Goal: Information Seeking & Learning: Find specific fact

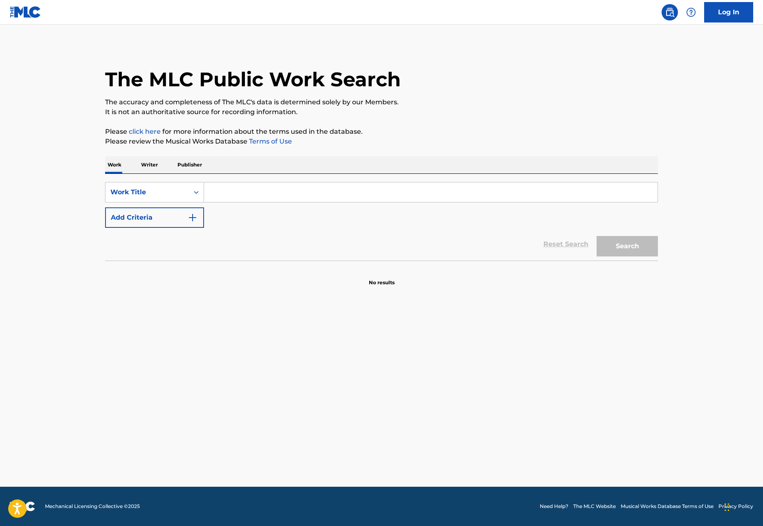
click at [308, 196] on input "Search Form" at bounding box center [431, 192] width 454 height 20
type input "people are strange"
click at [624, 244] on button "Search" at bounding box center [627, 246] width 61 height 20
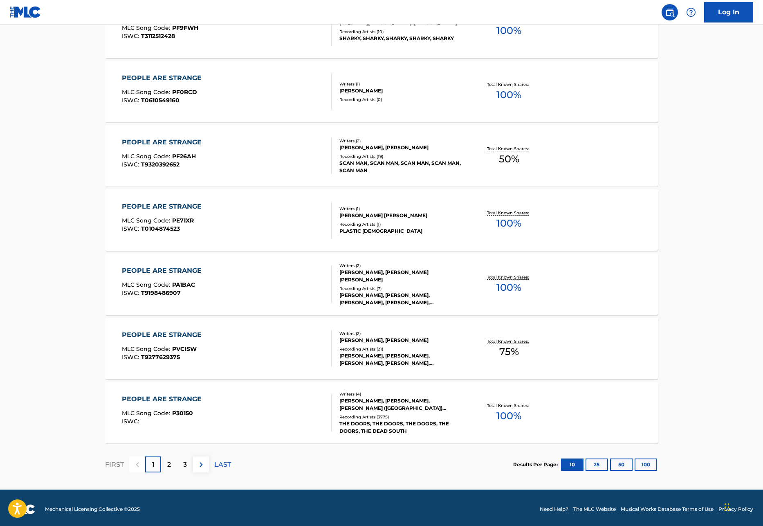
scroll to position [475, 0]
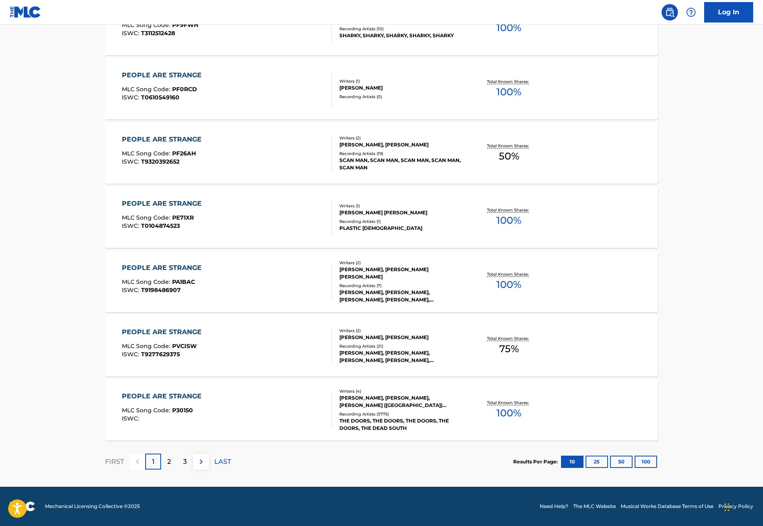
click at [180, 395] on div "PEOPLE ARE STRANGE" at bounding box center [164, 396] width 84 height 10
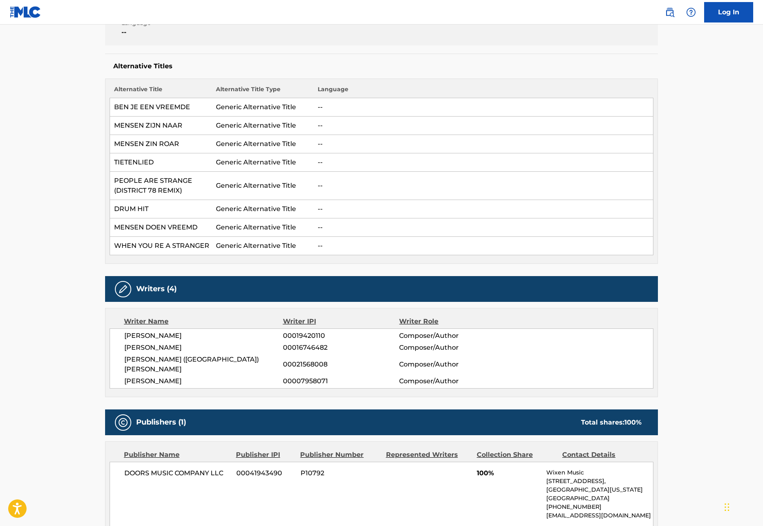
scroll to position [189, 0]
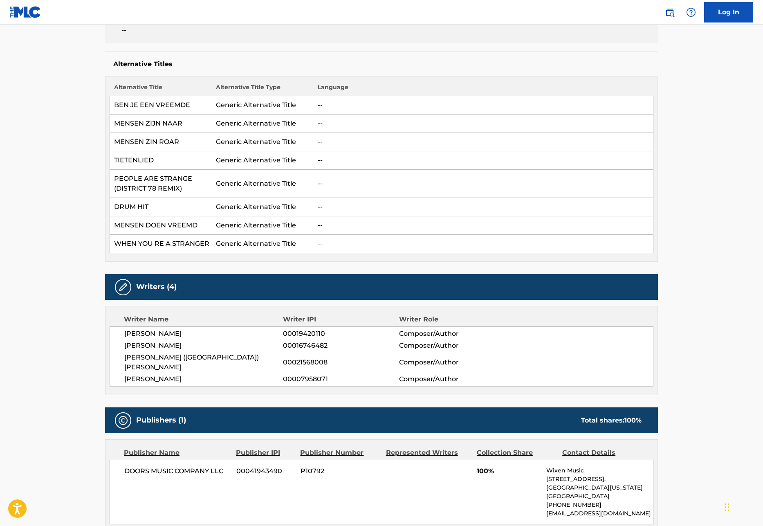
scroll to position [475, 0]
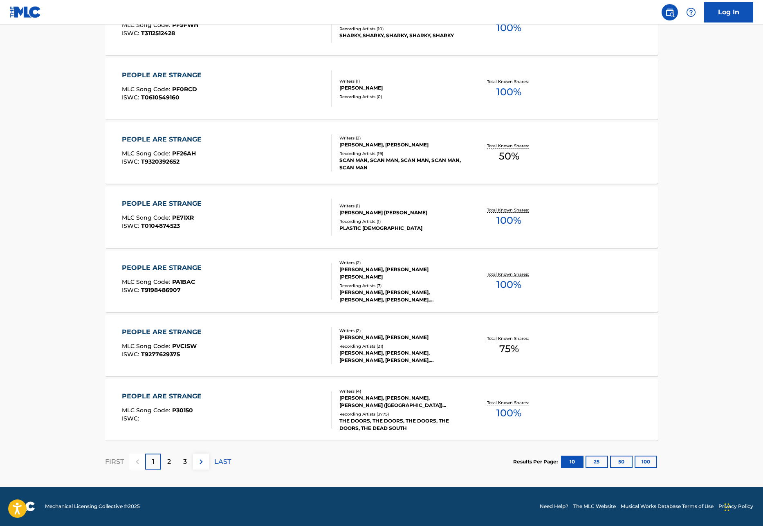
click at [164, 394] on div "PEOPLE ARE STRANGE" at bounding box center [164, 396] width 84 height 10
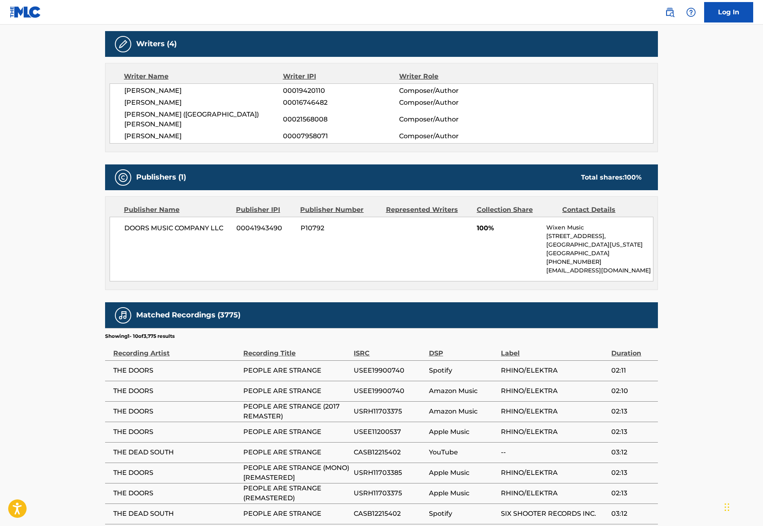
scroll to position [437, 0]
